Goal: Information Seeking & Learning: Learn about a topic

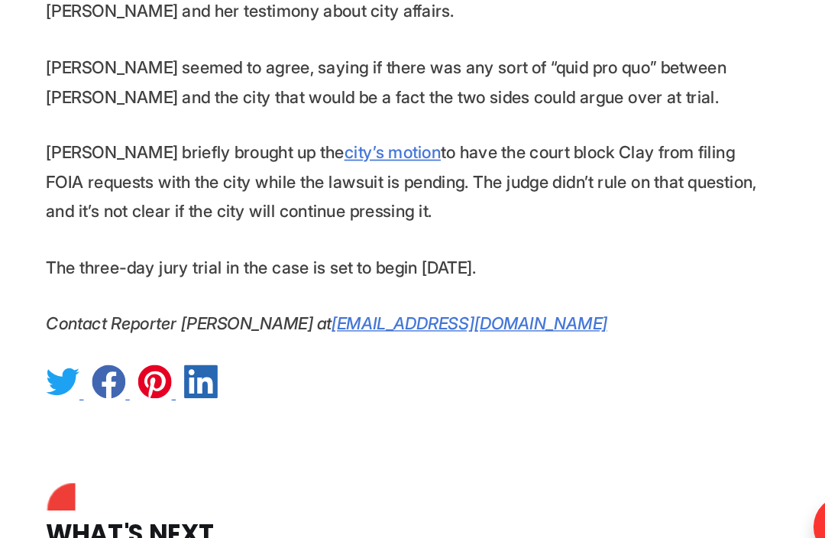
scroll to position [2637, 0]
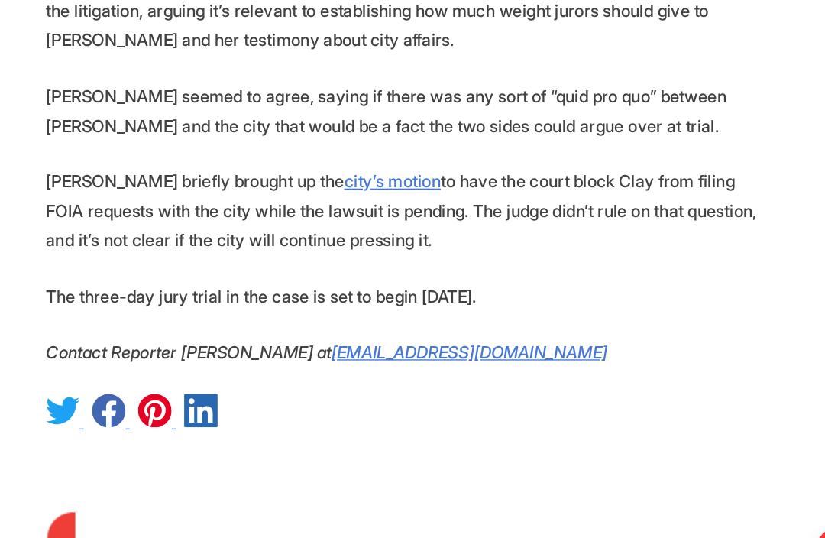
click at [554, 375] on div at bounding box center [412, 389] width 531 height 29
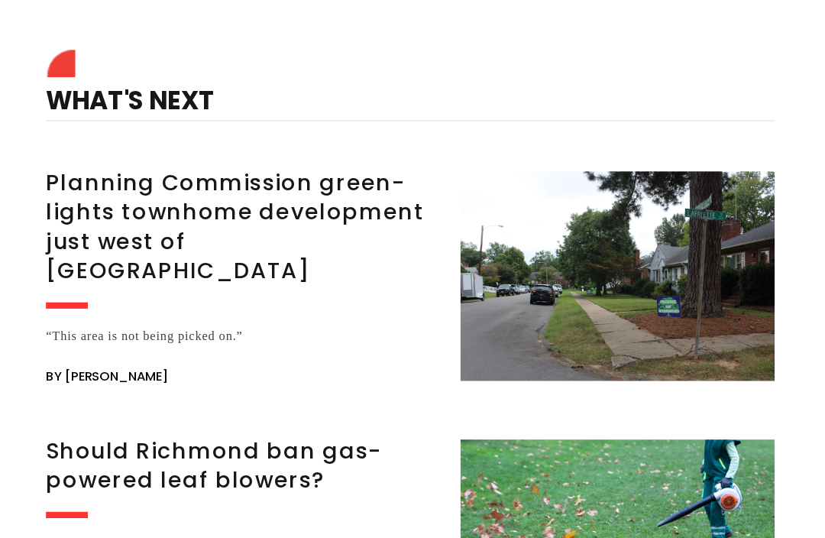
scroll to position [3059, 0]
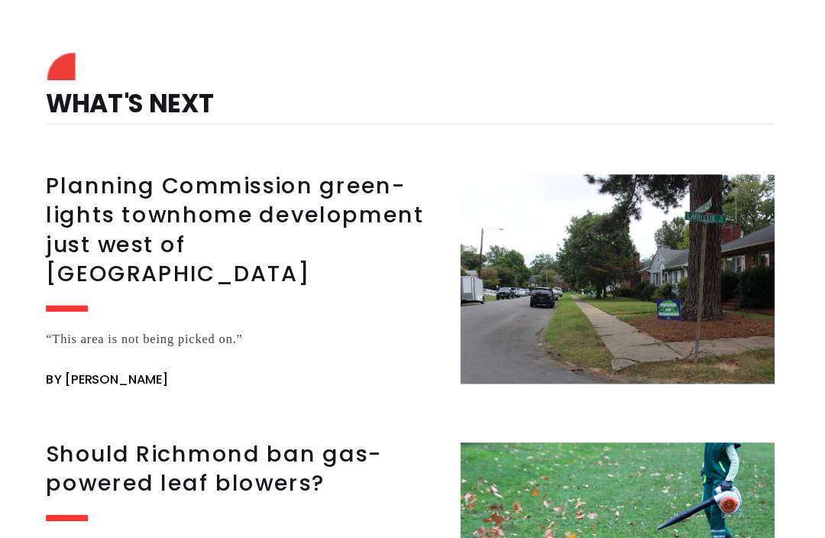
click at [147, 144] on h3 "Planning Commission green-lights townhome development just west of [GEOGRAPHIC_…" at bounding box center [289, 168] width 284 height 86
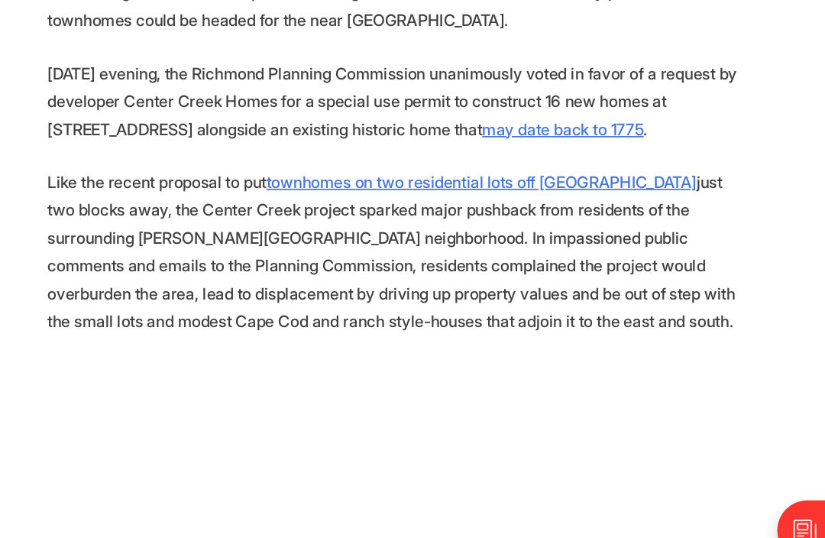
scroll to position [707, 0]
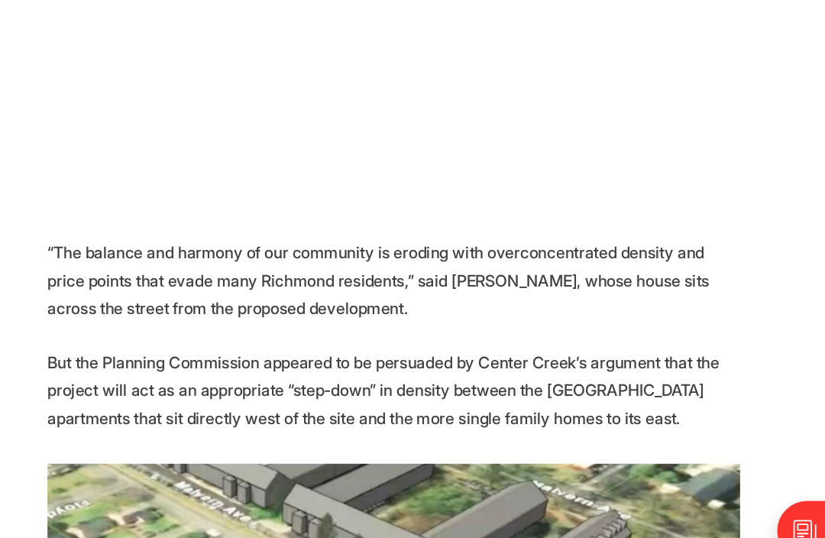
scroll to position [1162, 0]
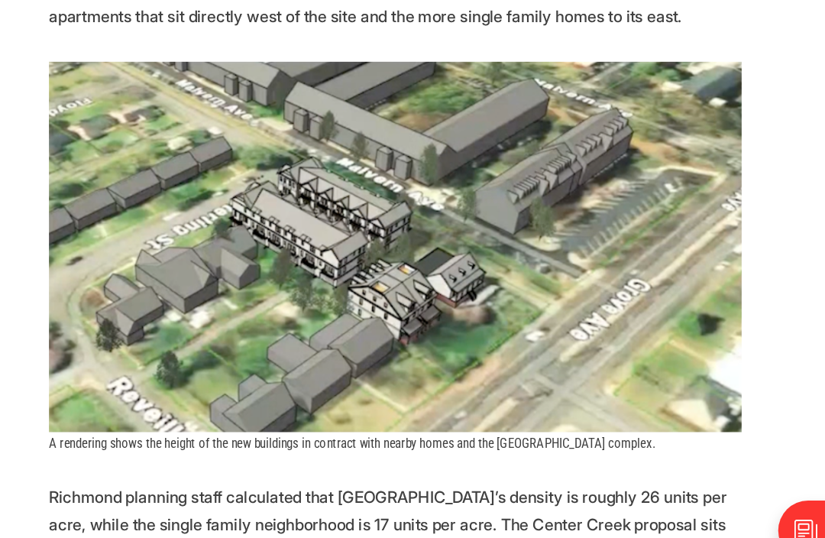
scroll to position [1471, 0]
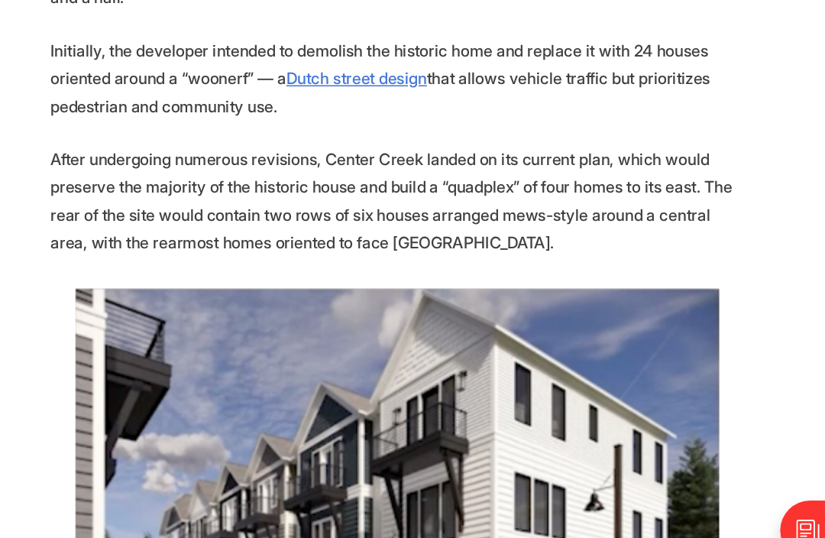
scroll to position [2773, 0]
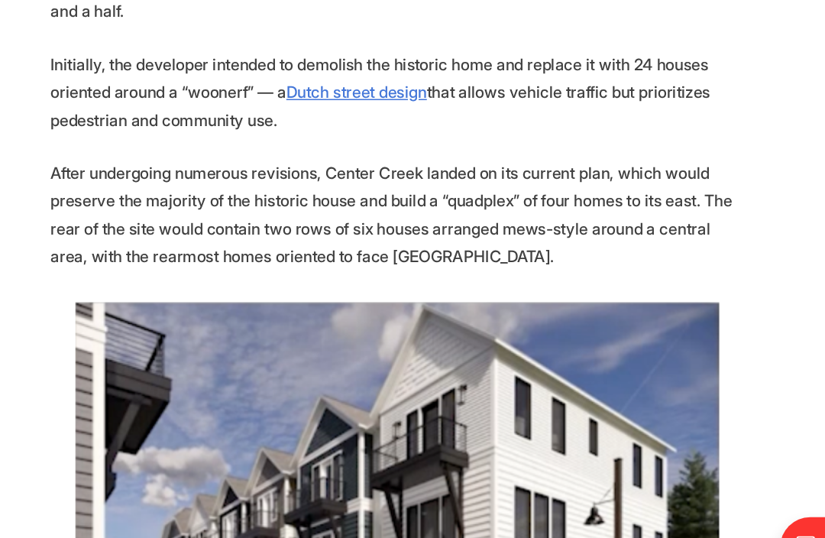
click at [593, 357] on section "Another significant redevelopment of a large residential lot into more densely …" at bounding box center [412, 451] width 825 height 4899
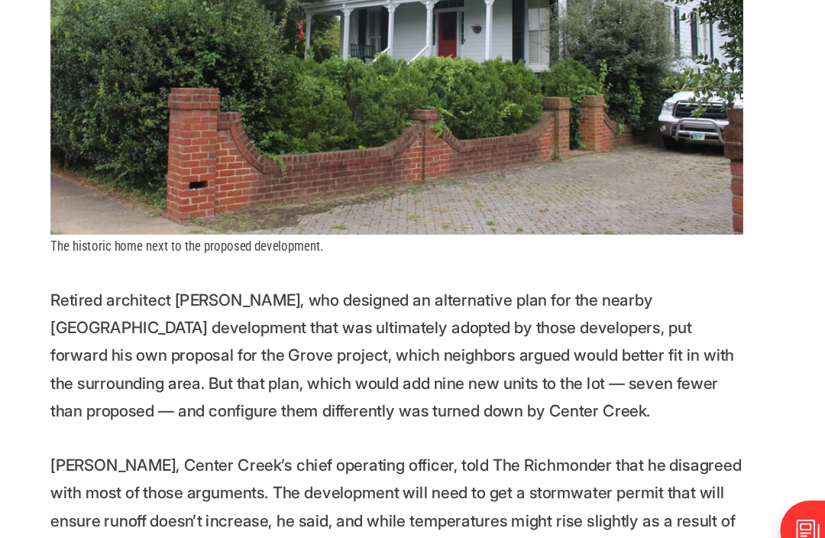
scroll to position [3818, 0]
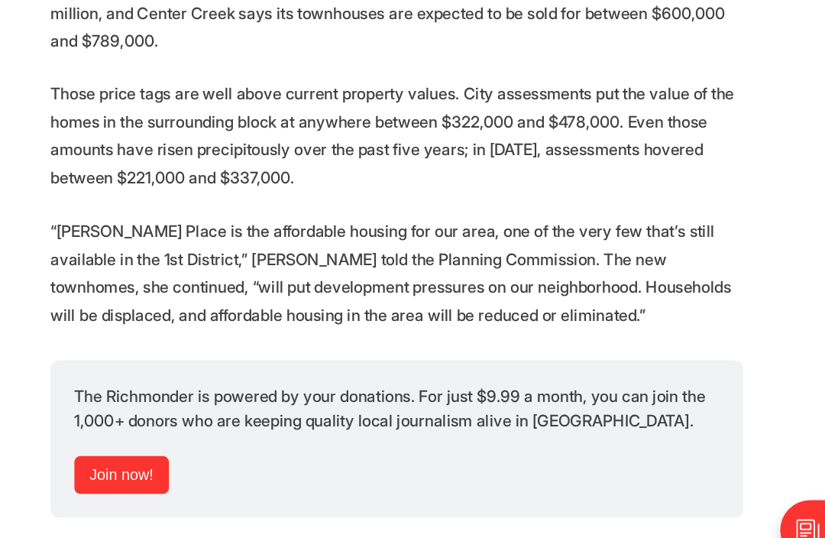
scroll to position [4391, 0]
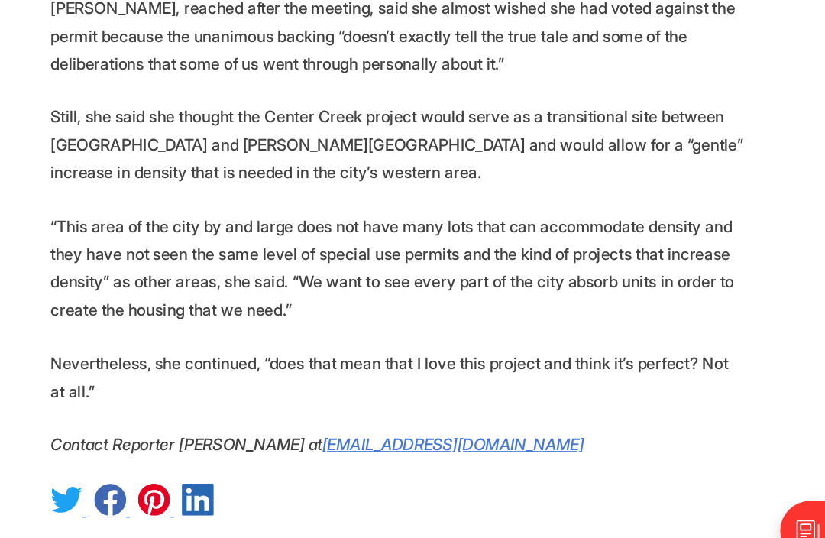
scroll to position [5187, 0]
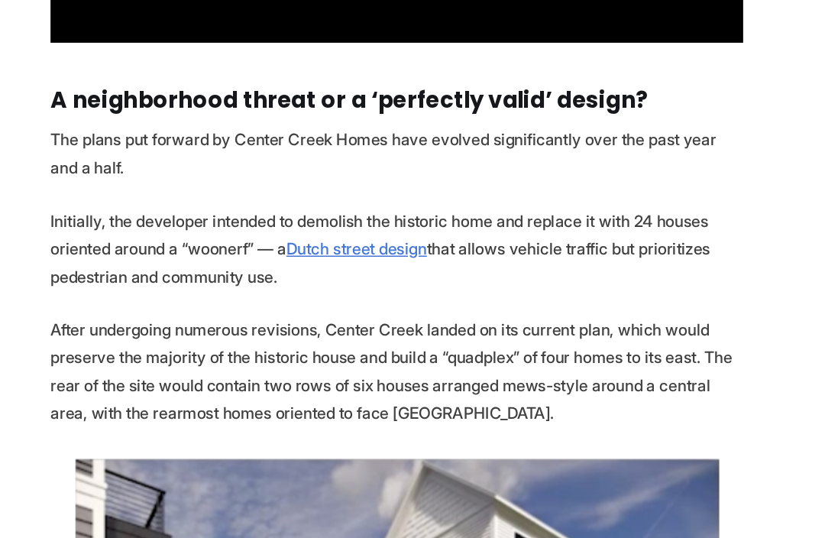
scroll to position [2724, 0]
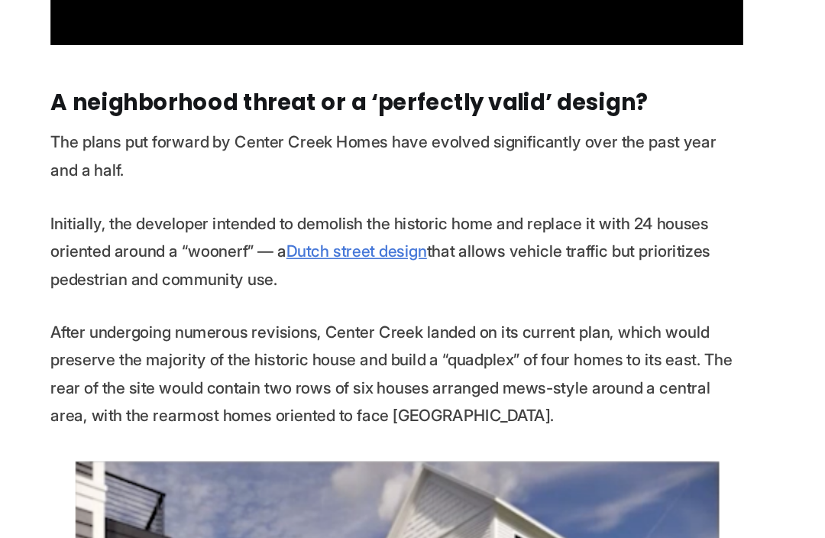
click at [606, 197] on section "Another significant redevelopment of a large residential lot into more densely …" at bounding box center [412, 500] width 825 height 4899
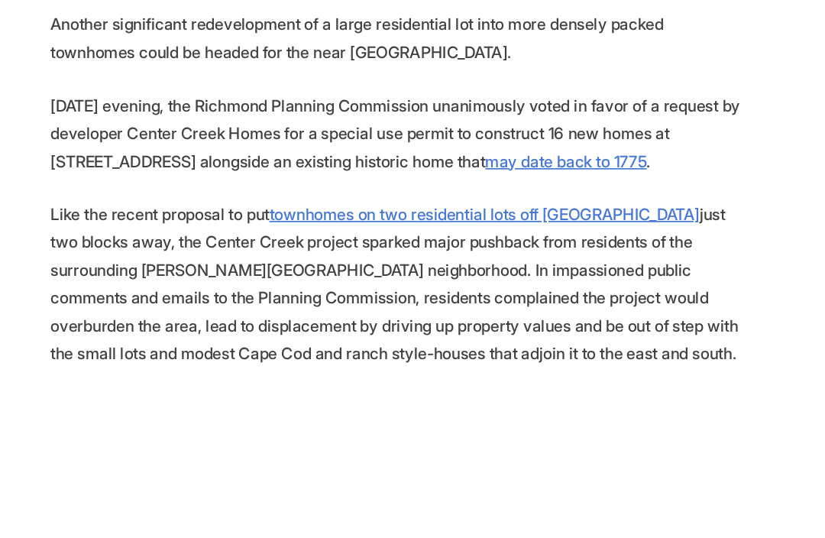
scroll to position [764, 0]
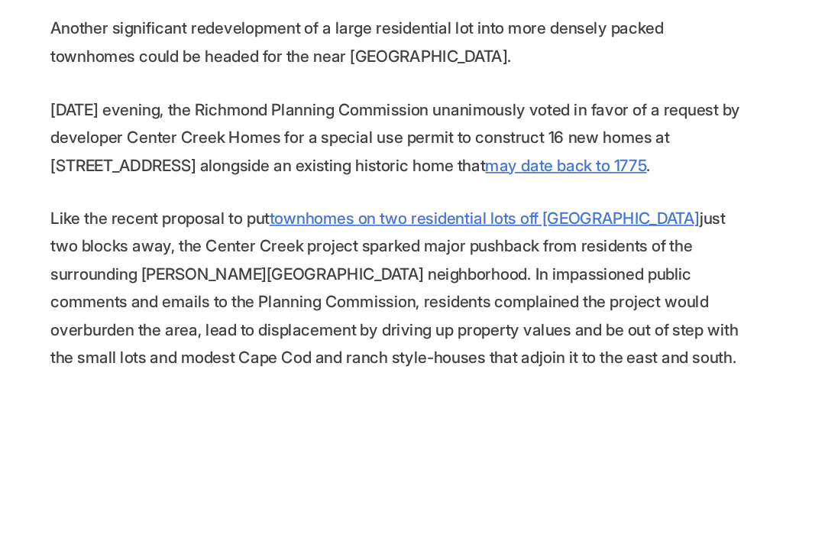
click at [508, 125] on u "may date back to 1775" at bounding box center [542, 126] width 124 height 15
